Goal: Task Accomplishment & Management: Use online tool/utility

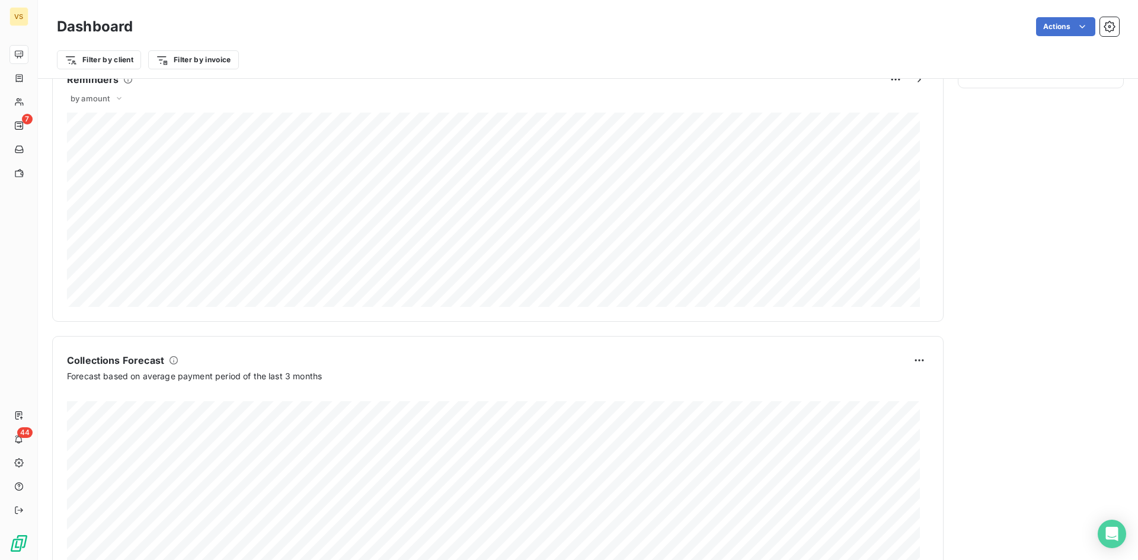
scroll to position [595, 0]
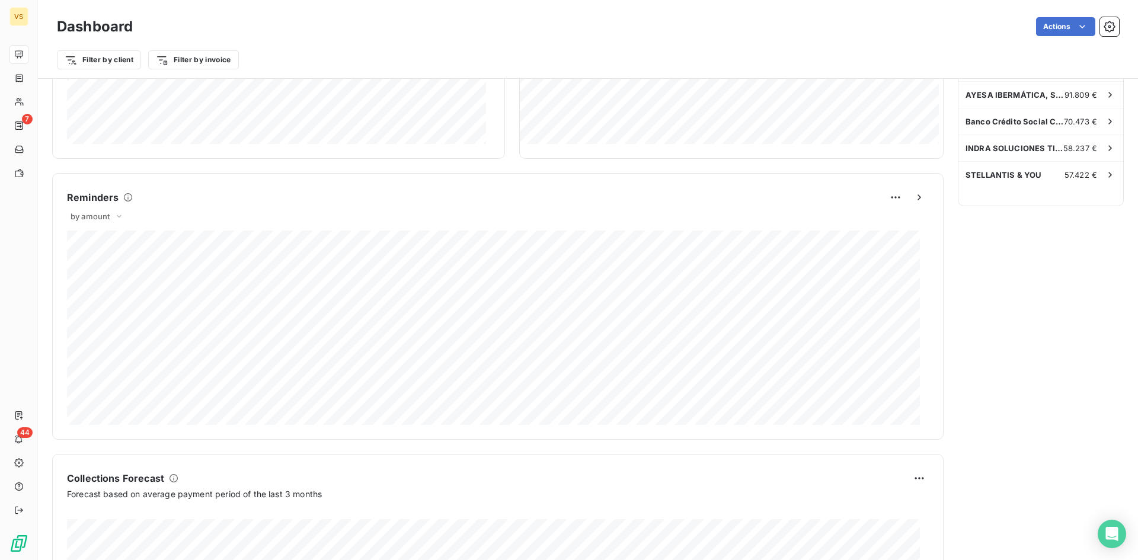
scroll to position [595, 0]
